Goal: Task Accomplishment & Management: Use online tool/utility

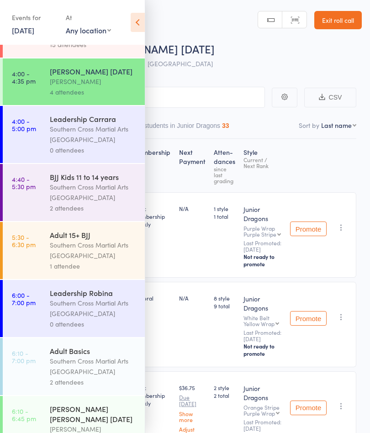
scroll to position [241, 0]
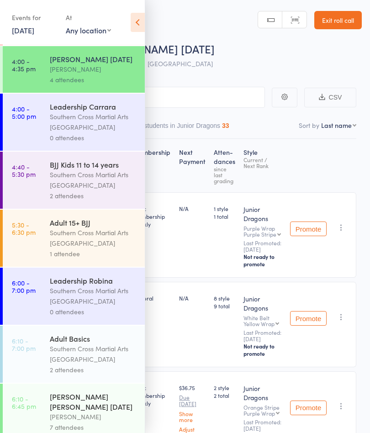
click at [100, 244] on div "Southern Cross Martial Arts [GEOGRAPHIC_DATA]" at bounding box center [93, 237] width 87 height 21
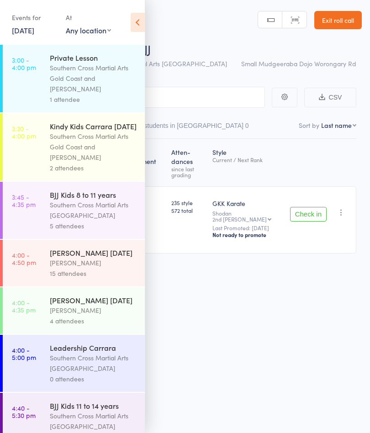
click at [138, 24] on icon at bounding box center [138, 22] width 14 height 19
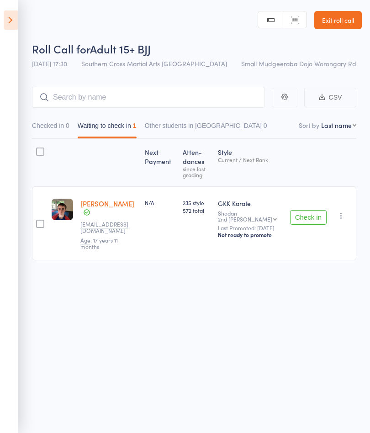
click at [343, 215] on icon "button" at bounding box center [341, 215] width 9 height 9
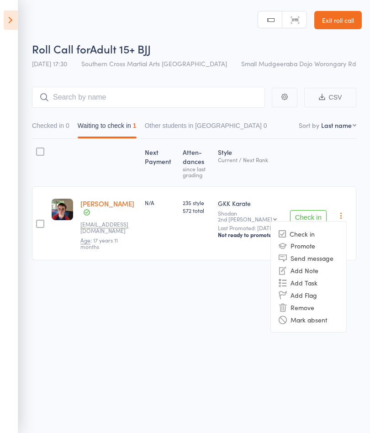
click at [311, 306] on li "Remove" at bounding box center [308, 307] width 75 height 12
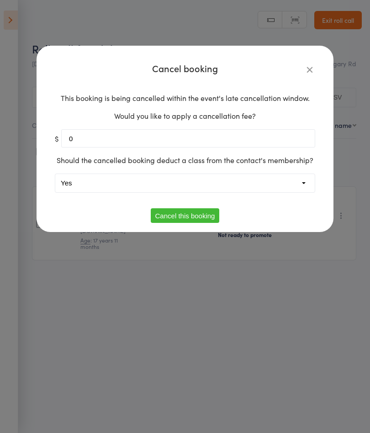
click at [214, 213] on button "Cancel this booking" at bounding box center [185, 215] width 69 height 15
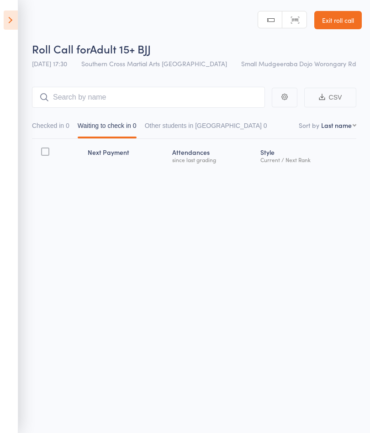
click at [25, 22] on header "Roll Call for Adult 15+ BJJ [DATE] 17:30 Southern Cross Martial Arts Gold Coast…" at bounding box center [185, 36] width 370 height 73
click at [17, 14] on icon at bounding box center [11, 20] width 14 height 19
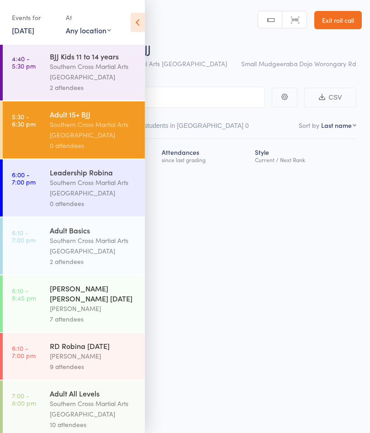
scroll to position [374, 0]
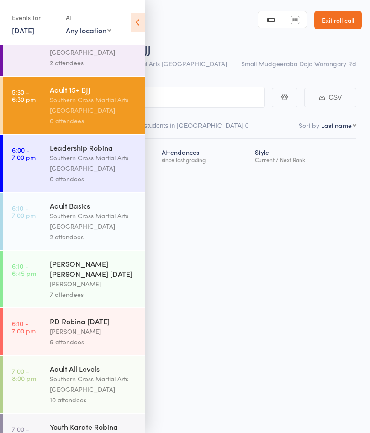
click at [91, 279] on div "[PERSON_NAME] [PERSON_NAME] [DATE]" at bounding box center [93, 268] width 87 height 20
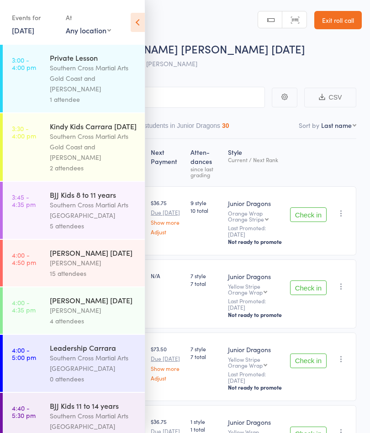
click at [135, 22] on icon at bounding box center [138, 22] width 14 height 19
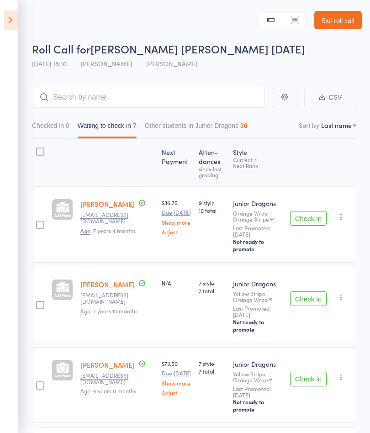
click at [311, 372] on button "Check in" at bounding box center [308, 379] width 37 height 15
click at [307, 291] on button "Check in" at bounding box center [308, 298] width 37 height 15
click at [307, 221] on button "Check in" at bounding box center [308, 218] width 37 height 15
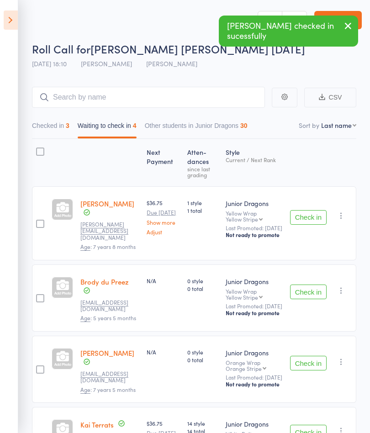
click at [308, 215] on button "Check in" at bounding box center [308, 217] width 37 height 15
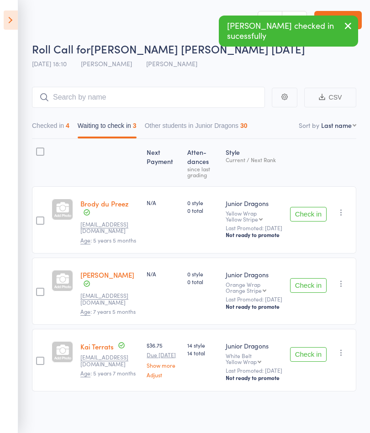
click at [309, 218] on button "Check in" at bounding box center [308, 214] width 37 height 15
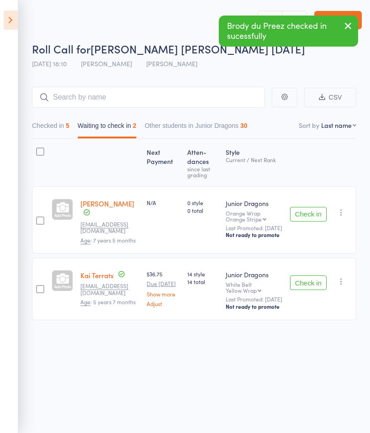
click at [307, 290] on button "Check in" at bounding box center [308, 282] width 37 height 15
click at [308, 221] on button "Check in" at bounding box center [308, 214] width 37 height 15
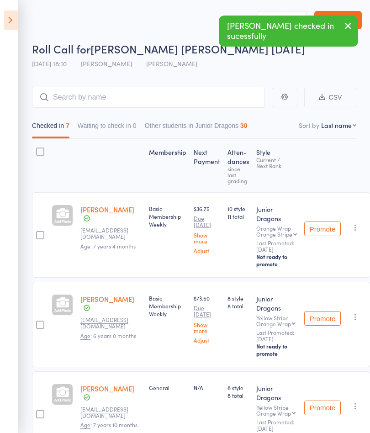
click at [12, 23] on icon at bounding box center [11, 20] width 14 height 19
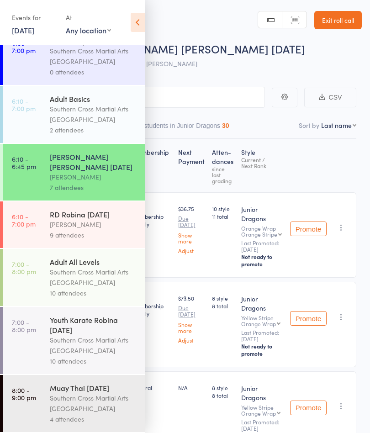
scroll to position [486, 0]
click at [65, 219] on div "[PERSON_NAME]" at bounding box center [93, 224] width 87 height 11
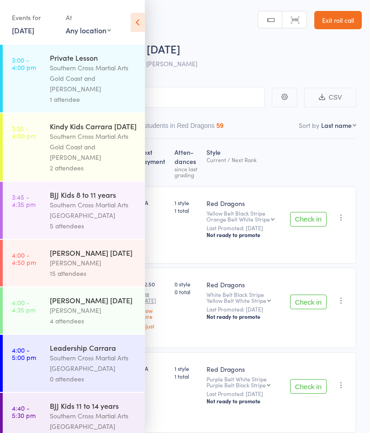
click at [138, 25] on icon at bounding box center [138, 22] width 14 height 19
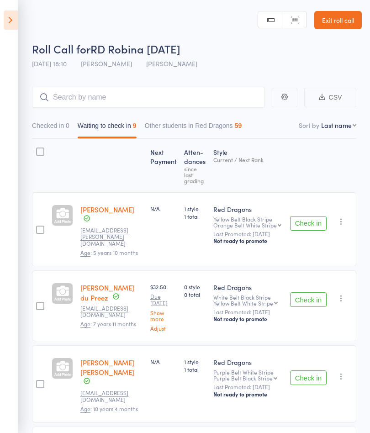
click at [308, 219] on button "Check in" at bounding box center [308, 223] width 37 height 15
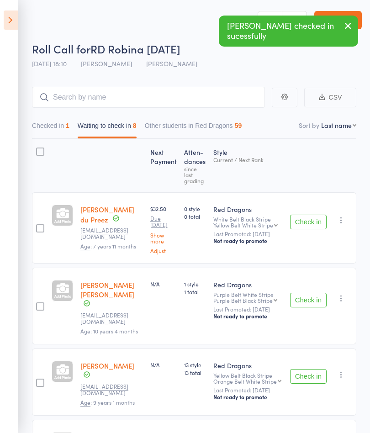
click at [306, 225] on button "Check in" at bounding box center [308, 222] width 37 height 15
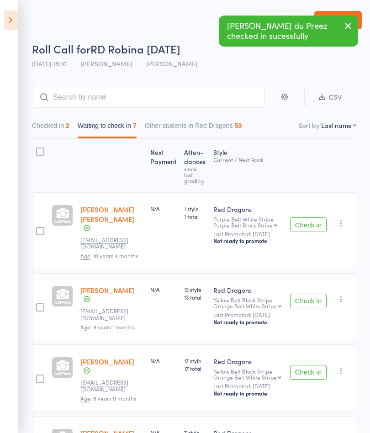
click at [307, 219] on button "Check in" at bounding box center [308, 224] width 37 height 15
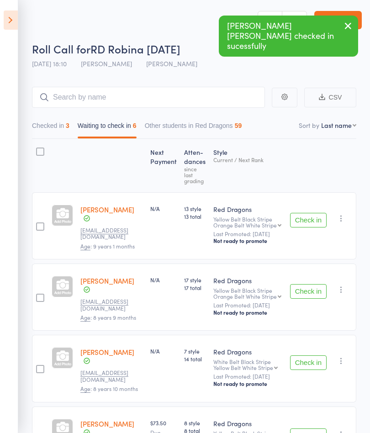
click at [310, 221] on button "Check in" at bounding box center [308, 220] width 37 height 15
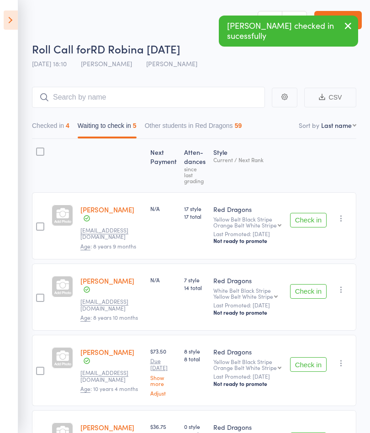
click at [310, 219] on button "Check in" at bounding box center [308, 220] width 37 height 15
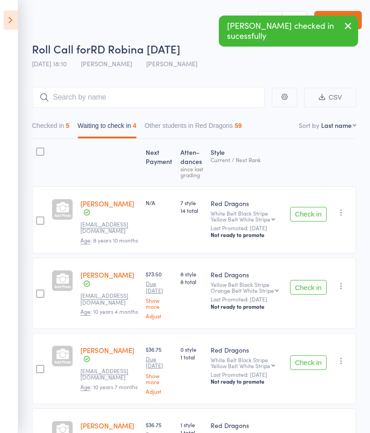
click at [312, 217] on button "Check in" at bounding box center [308, 214] width 37 height 15
click at [306, 290] on button "Check in" at bounding box center [308, 287] width 37 height 15
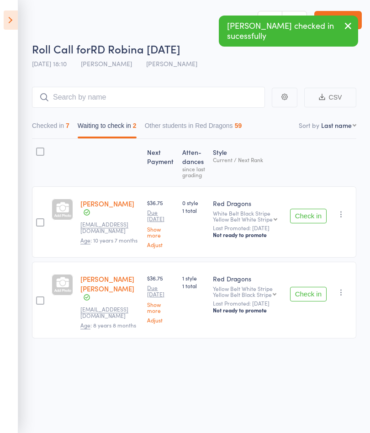
click at [313, 216] on button "Check in" at bounding box center [308, 216] width 37 height 15
click at [305, 295] on button "Check in" at bounding box center [308, 294] width 37 height 15
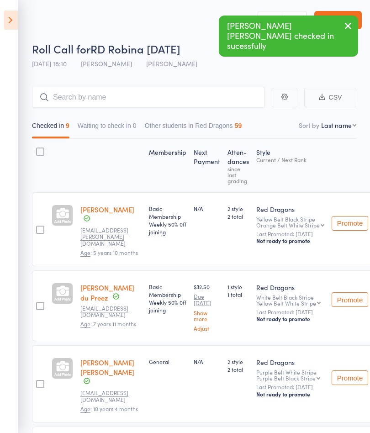
click at [13, 18] on icon at bounding box center [11, 20] width 14 height 19
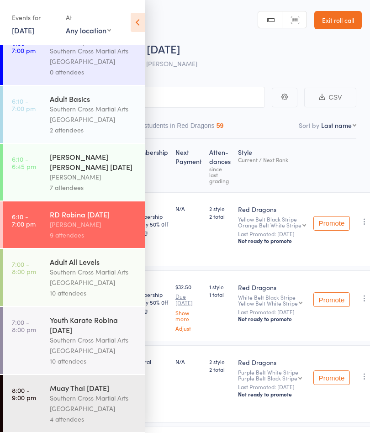
scroll to position [486, 0]
click at [91, 110] on div "Southern Cross Martial Arts [GEOGRAPHIC_DATA]" at bounding box center [93, 114] width 87 height 21
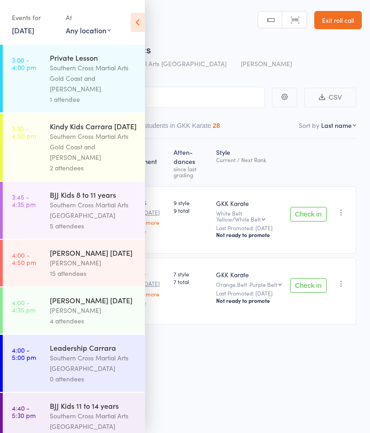
click at [139, 21] on icon at bounding box center [138, 22] width 14 height 19
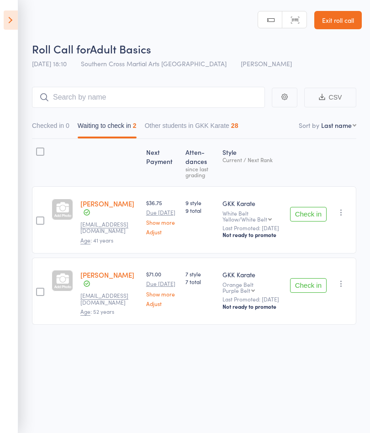
click at [310, 292] on button "Check in" at bounding box center [308, 285] width 37 height 15
click at [309, 215] on button "Check in" at bounding box center [308, 214] width 37 height 15
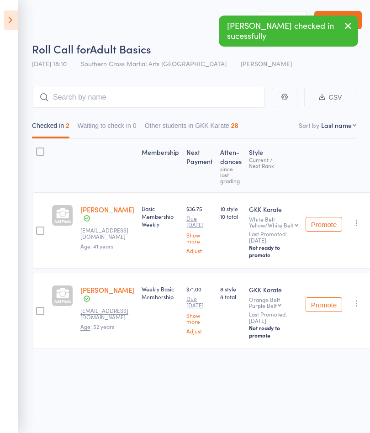
click at [6, 14] on icon at bounding box center [11, 20] width 14 height 19
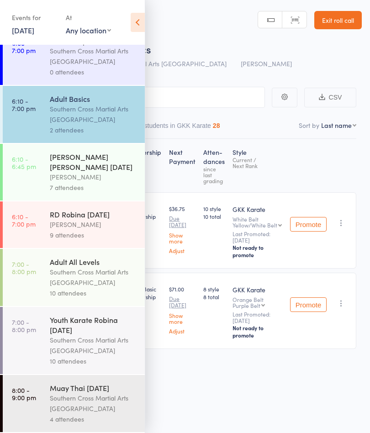
scroll to position [486, 0]
click at [102, 259] on div "Adult All Levels" at bounding box center [93, 262] width 87 height 10
